Goal: Submit feedback/report problem

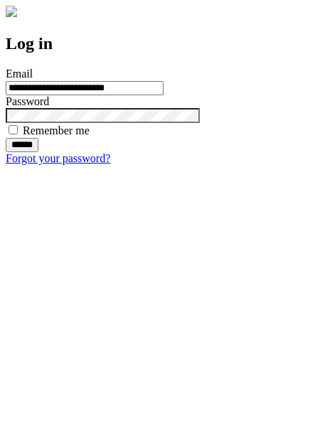
type input "**********"
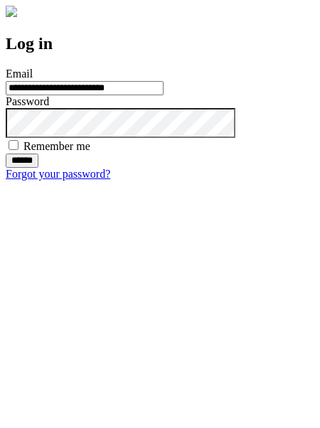
click at [38, 168] on input "******" at bounding box center [22, 161] width 33 height 14
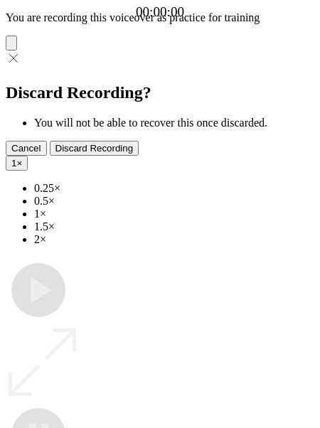
type input "**********"
